Goal: Transaction & Acquisition: Purchase product/service

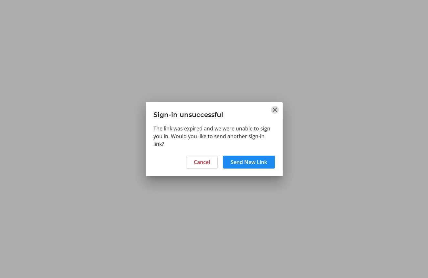
click at [274, 108] on mat-icon "Close" at bounding box center [275, 110] width 8 height 8
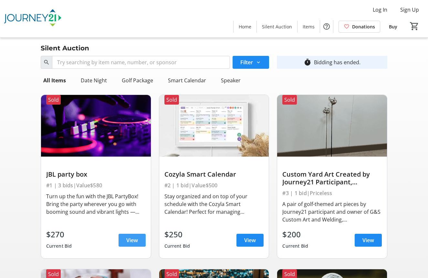
click at [134, 243] on span "View" at bounding box center [132, 240] width 12 height 8
click at [246, 244] on span "View" at bounding box center [250, 240] width 12 height 8
